Goal: Task Accomplishment & Management: Manage account settings

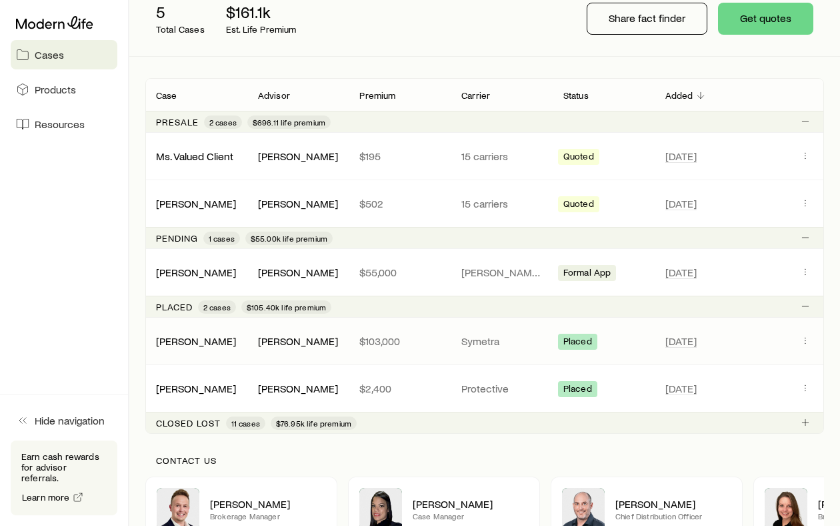
scroll to position [192, 0]
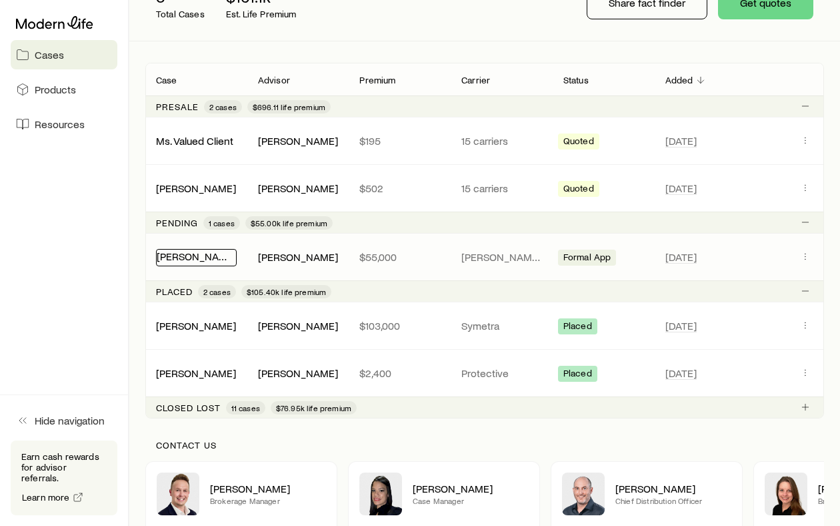
click at [203, 257] on link "[PERSON_NAME]" at bounding box center [197, 255] width 80 height 13
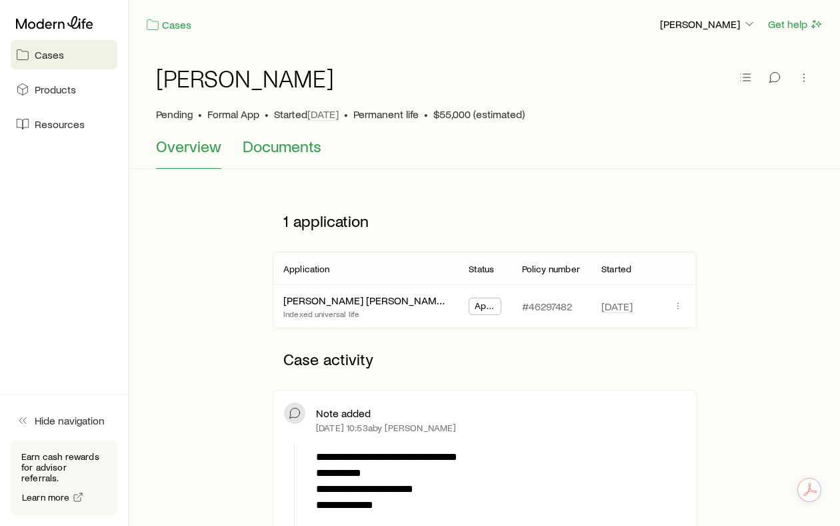
click at [257, 143] on span "Documents" at bounding box center [282, 146] width 79 height 19
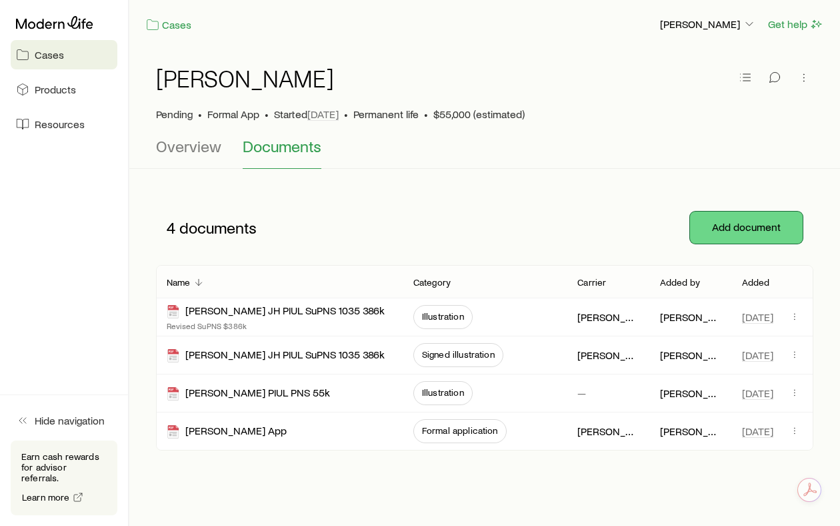
click at [738, 222] on button "Add document" at bounding box center [746, 227] width 113 height 32
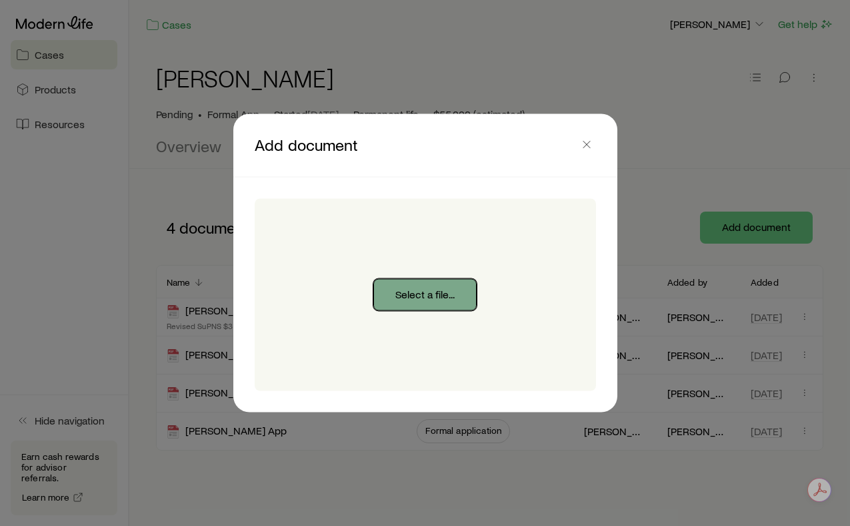
click at [458, 288] on button "Select a file..." at bounding box center [425, 295] width 103 height 32
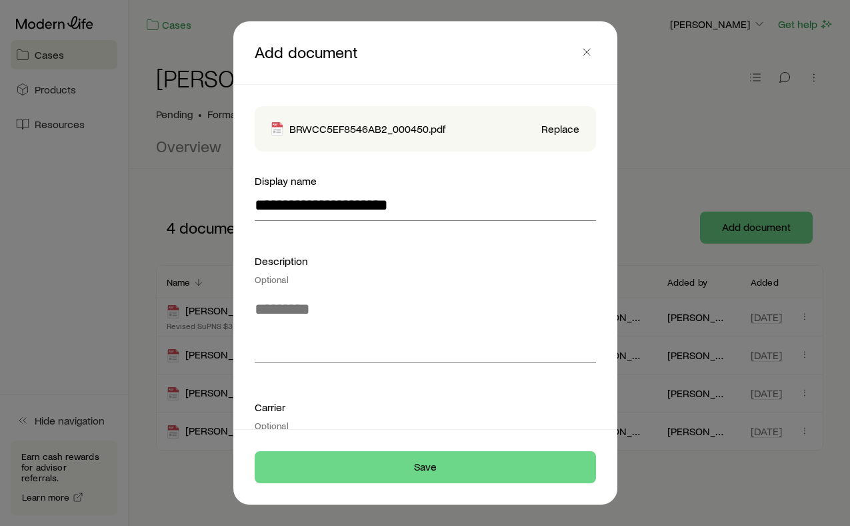
click at [404, 130] on p "BRWCC5EF8546AB2_000450.pdf" at bounding box center [367, 128] width 156 height 13
click at [443, 279] on div "Optional" at bounding box center [425, 279] width 341 height 11
click at [283, 315] on textarea at bounding box center [425, 326] width 341 height 73
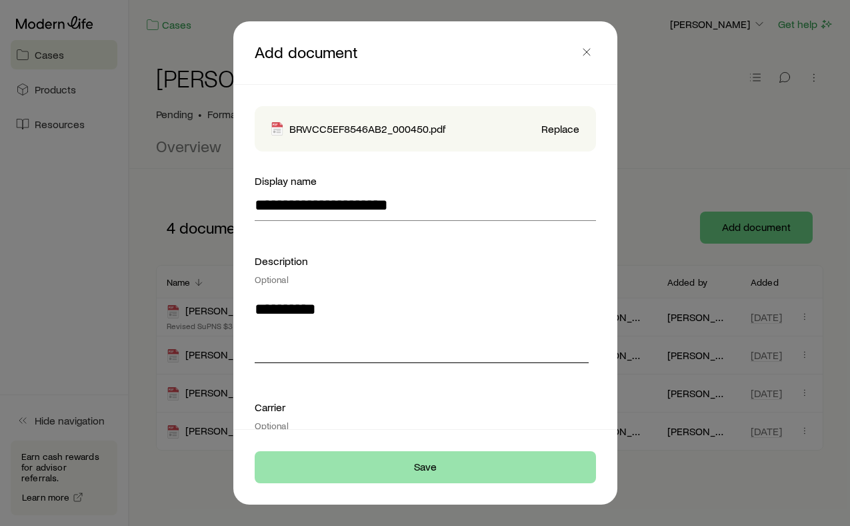
type textarea "**********"
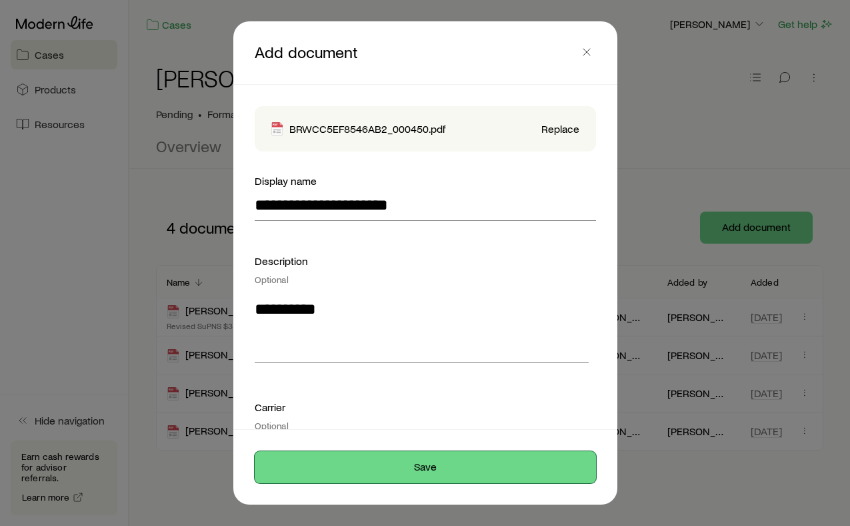
click at [406, 463] on button "Save" at bounding box center [425, 467] width 341 height 32
